Goal: Task Accomplishment & Management: Complete application form

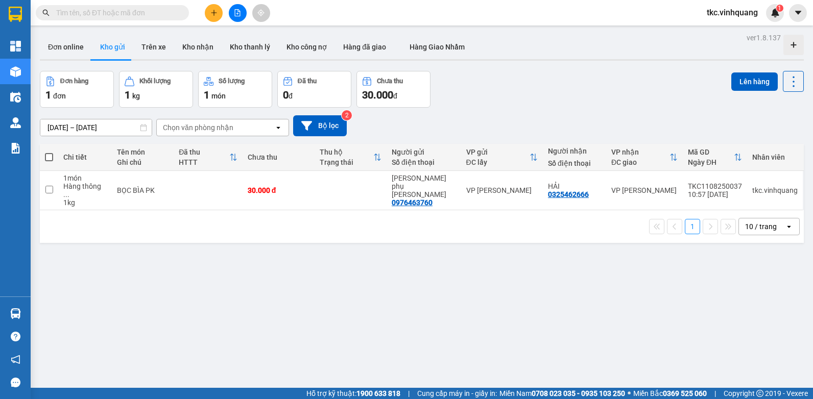
click at [210, 10] on icon "plus" at bounding box center [213, 12] width 7 height 7
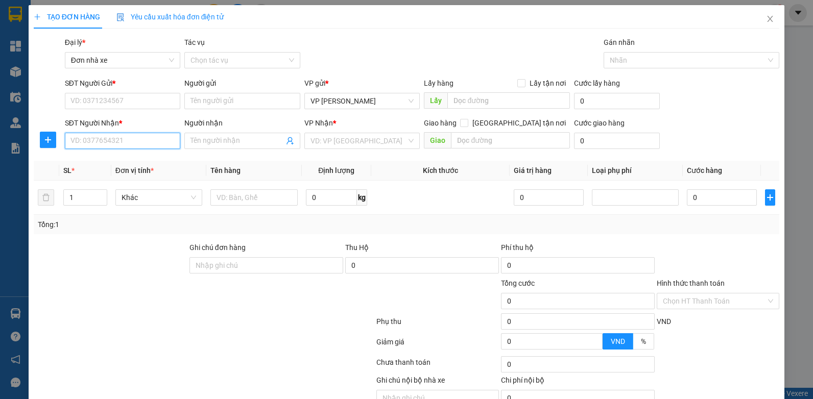
click at [87, 140] on input "SĐT Người Nhận *" at bounding box center [123, 141] width 116 height 16
click at [78, 143] on input "0466136136" at bounding box center [123, 141] width 116 height 16
type input "0966136136"
click at [99, 164] on div "0966136136 - KH" at bounding box center [121, 161] width 102 height 11
type input "KH"
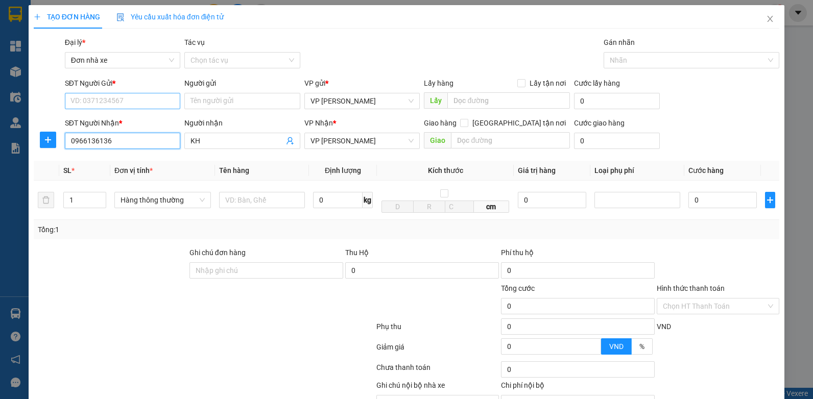
type input "0966136136"
click at [95, 101] on input "SĐT Người Gửi *" at bounding box center [123, 101] width 116 height 16
click at [107, 121] on div "0813857286 - LỘC" at bounding box center [121, 121] width 102 height 11
type input "0813857286"
type input "LỘC"
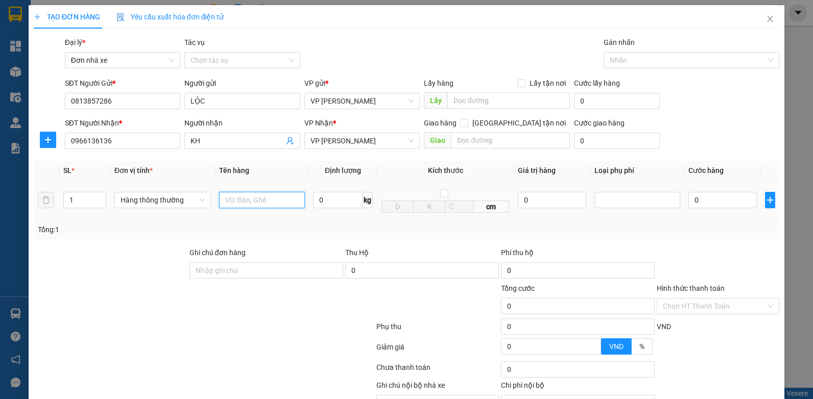
click at [240, 200] on input "text" at bounding box center [262, 200] width 86 height 16
type input "BỌC ĐEN BS"
type input "0.3"
type input "30.000"
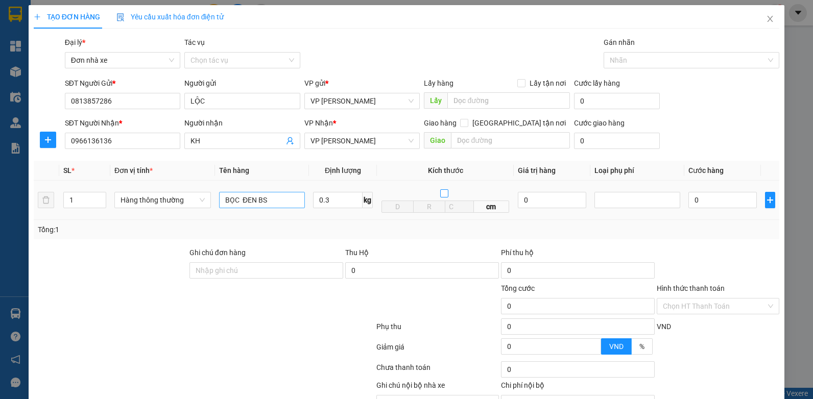
type input "30.000"
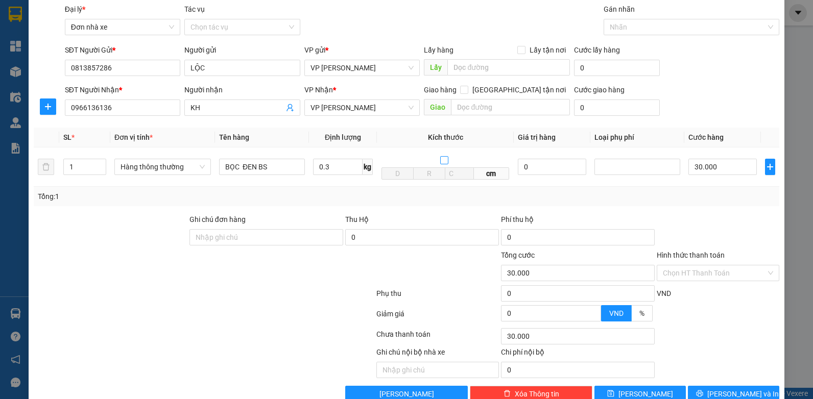
scroll to position [57, 0]
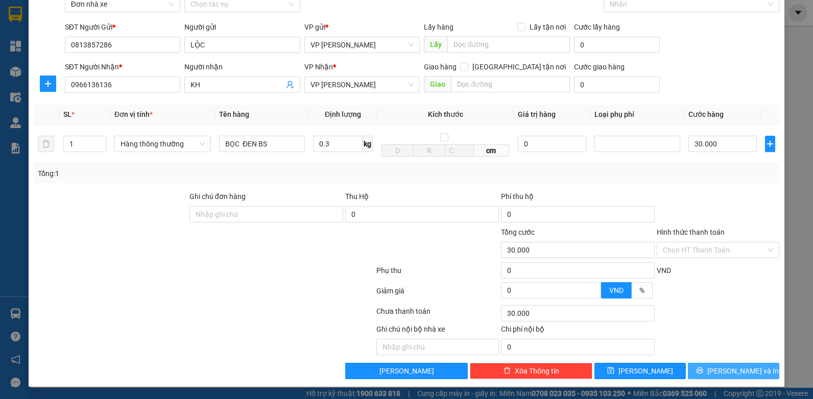
click at [728, 373] on span "[PERSON_NAME] và In" at bounding box center [742, 370] width 71 height 11
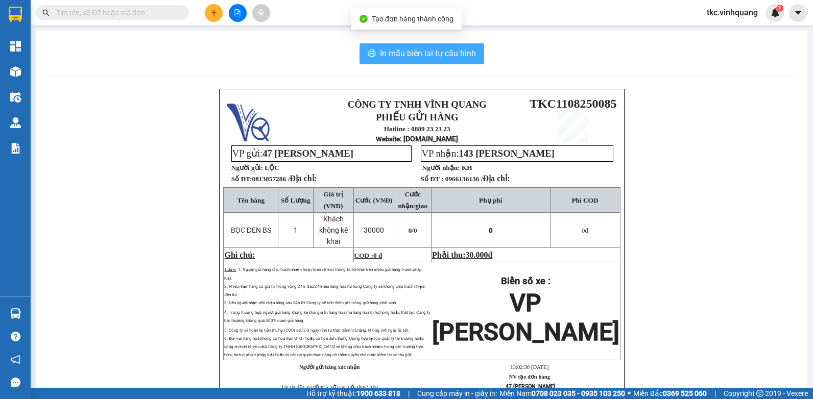
click at [430, 52] on span "In mẫu biên lai tự cấu hình" at bounding box center [428, 53] width 96 height 13
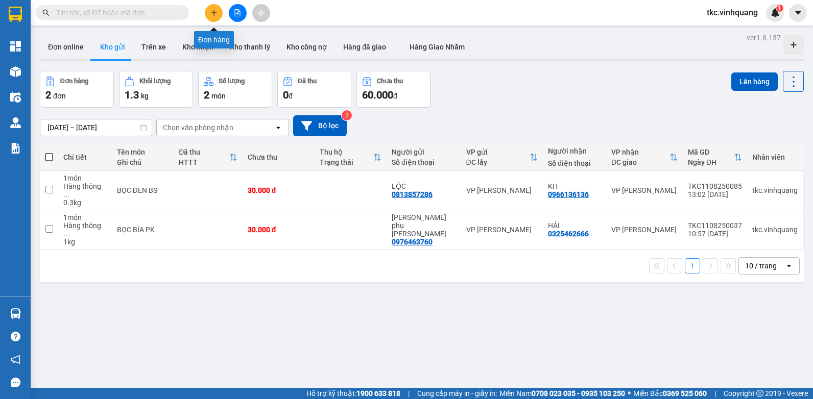
click at [211, 12] on icon "plus" at bounding box center [213, 12] width 7 height 7
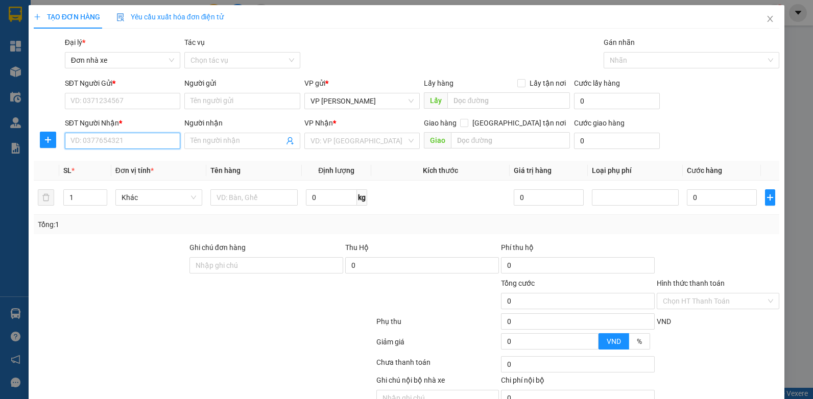
click at [114, 137] on input "SĐT Người Nhận *" at bounding box center [123, 141] width 116 height 16
type input "0919363636"
drag, startPoint x: 104, startPoint y: 162, endPoint x: 128, endPoint y: 162, distance: 24.0
click at [104, 162] on div "0919363636 - KHÁCH" at bounding box center [121, 161] width 102 height 11
type input "KHÁCH"
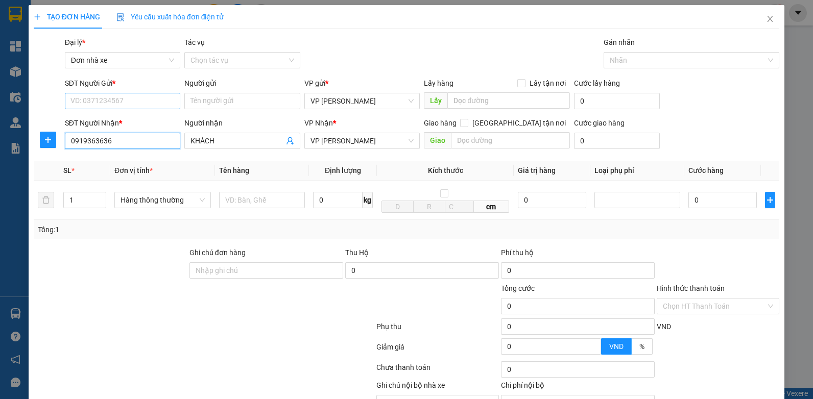
type input "0919363636"
click at [106, 100] on input "SĐT Người Gửi *" at bounding box center [123, 101] width 116 height 16
click at [102, 123] on div "0913857286 - LỘC" at bounding box center [121, 121] width 102 height 11
type input "0913857286"
type input "LỘC"
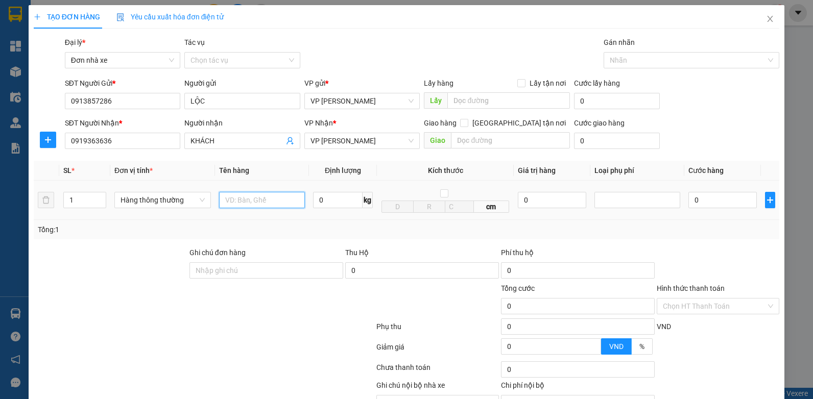
click at [249, 201] on input "text" at bounding box center [262, 200] width 86 height 16
type input "BỌC ĐEN BS"
type input "0.3"
type input "30.000"
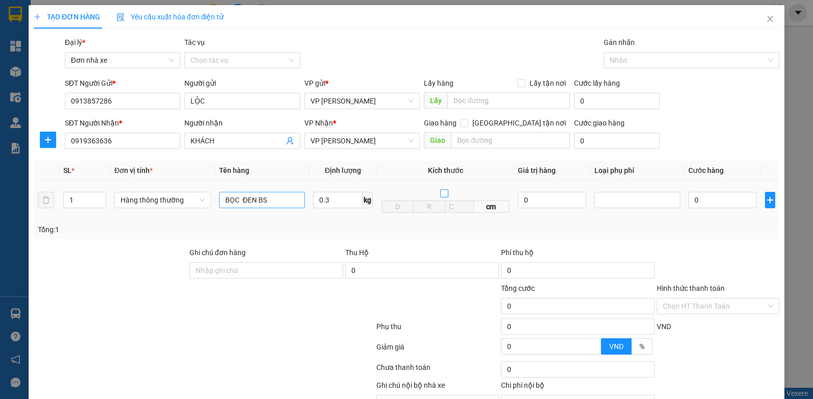
type input "30.000"
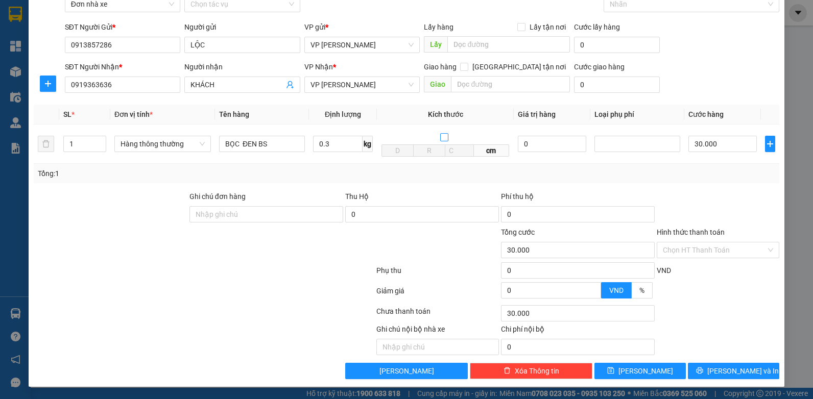
scroll to position [57, 0]
click at [727, 374] on span "[PERSON_NAME] và In" at bounding box center [742, 370] width 71 height 11
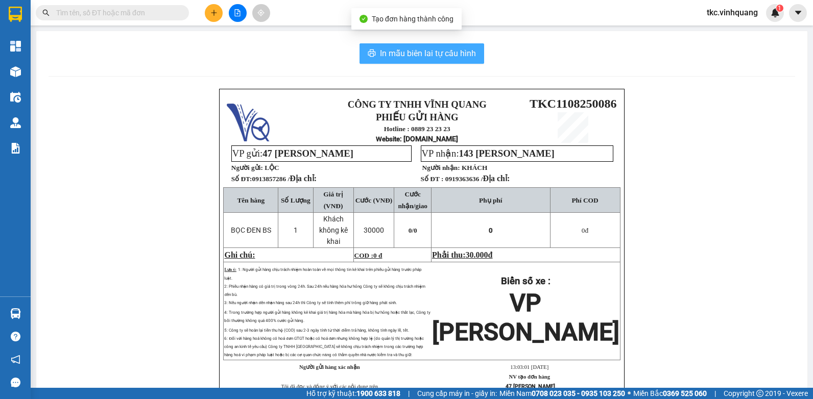
click at [430, 50] on span "In mẫu biên lai tự cấu hình" at bounding box center [428, 53] width 96 height 13
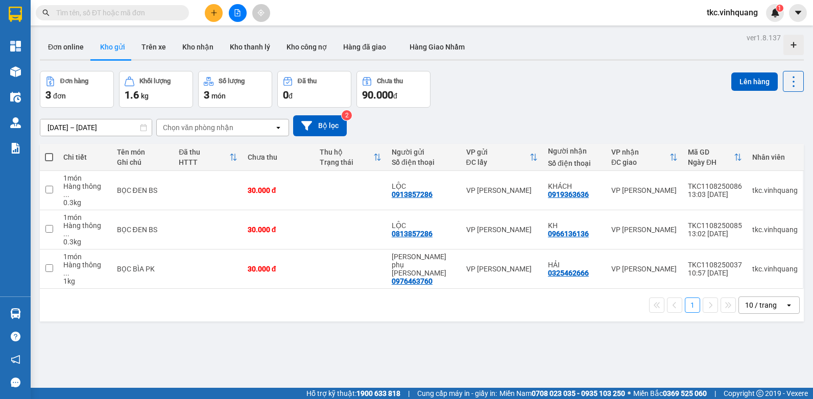
click at [594, 102] on div "Đơn hàng 3 đơn Khối lượng 1.6 kg Số lượng 3 món Đã thu 0 đ Chưa thu 90.000 đ Lê…" at bounding box center [422, 89] width 764 height 37
